Goal: Use online tool/utility: Use online tool/utility

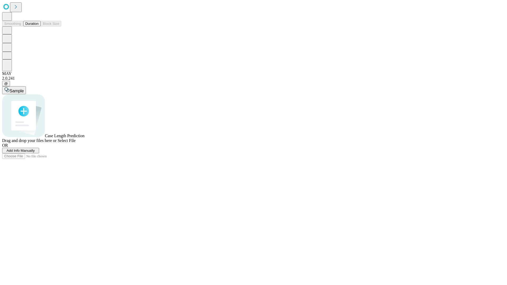
click at [39, 26] on button "Duration" at bounding box center [31, 24] width 17 height 6
click at [35, 153] on span "Add Info Manually" at bounding box center [21, 151] width 28 height 4
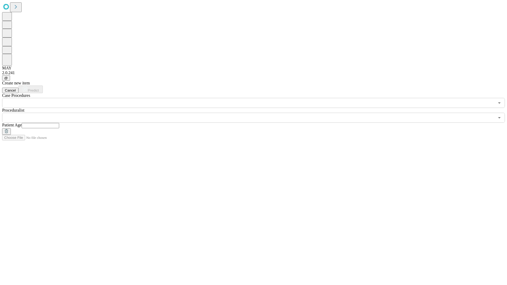
click at [59, 123] on input "text" at bounding box center [40, 125] width 37 height 5
type input "**"
click at [257, 113] on input "text" at bounding box center [248, 118] width 492 height 10
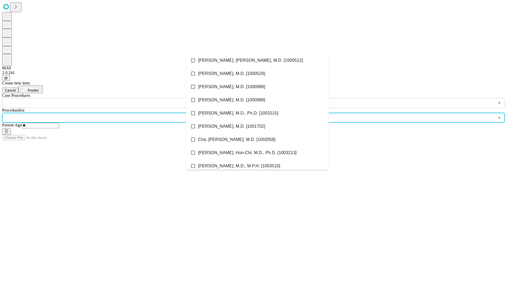
click at [257, 60] on li "[PERSON_NAME], [PERSON_NAME], M.D. [1000512]" at bounding box center [257, 60] width 142 height 13
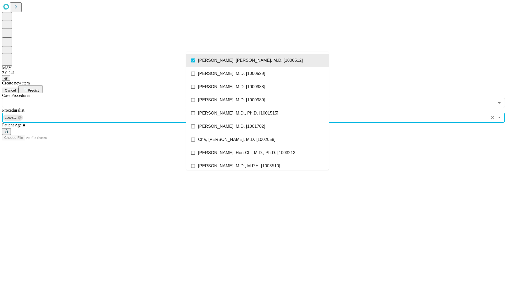
click at [111, 98] on input "text" at bounding box center [248, 103] width 492 height 10
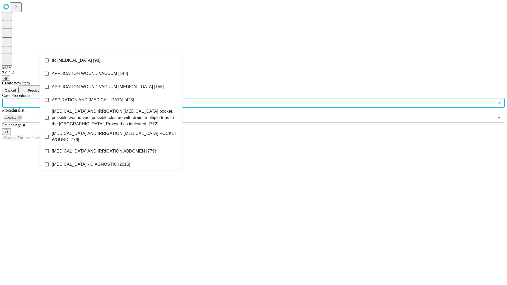
click at [111, 60] on li "IR [MEDICAL_DATA] [98]" at bounding box center [111, 60] width 142 height 13
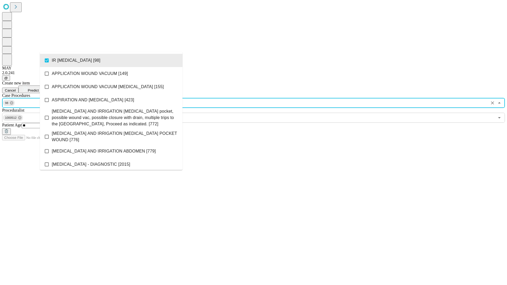
click at [39, 88] on span "Predict" at bounding box center [33, 90] width 11 height 4
